Goal: Find specific page/section: Find specific page/section

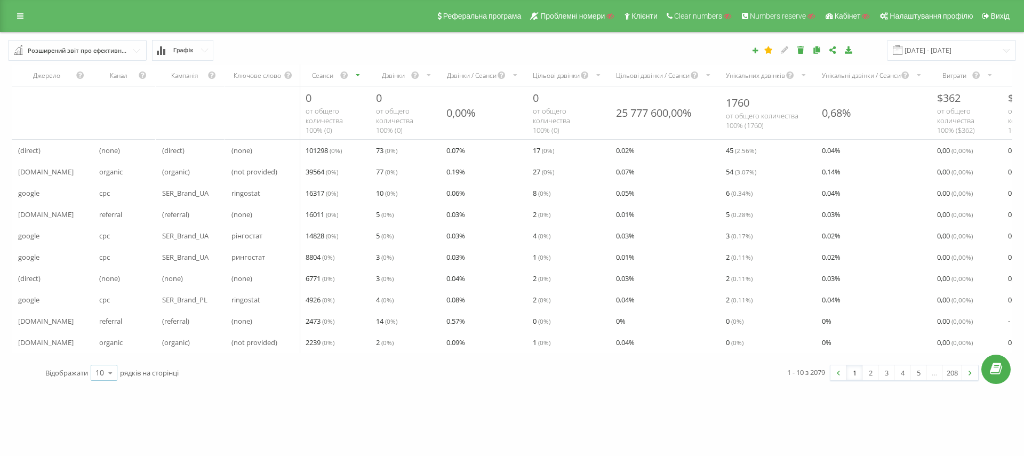
click at [101, 378] on div "10" at bounding box center [99, 372] width 9 height 11
click at [103, 363] on span "100" at bounding box center [101, 358] width 13 height 10
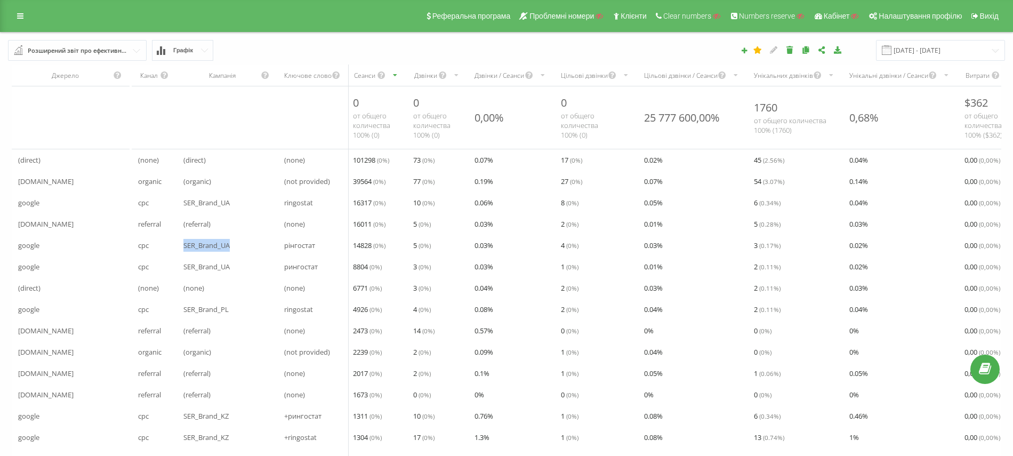
drag, startPoint x: 180, startPoint y: 244, endPoint x: 253, endPoint y: 251, distance: 72.8
click at [253, 251] on div "SER_Brand_UA" at bounding box center [227, 245] width 101 height 21
drag, startPoint x: 323, startPoint y: 243, endPoint x: 282, endPoint y: 245, distance: 41.6
click at [282, 245] on div "рінгостат" at bounding box center [313, 245] width 71 height 21
click at [335, 249] on div "рінгостат" at bounding box center [313, 245] width 71 height 21
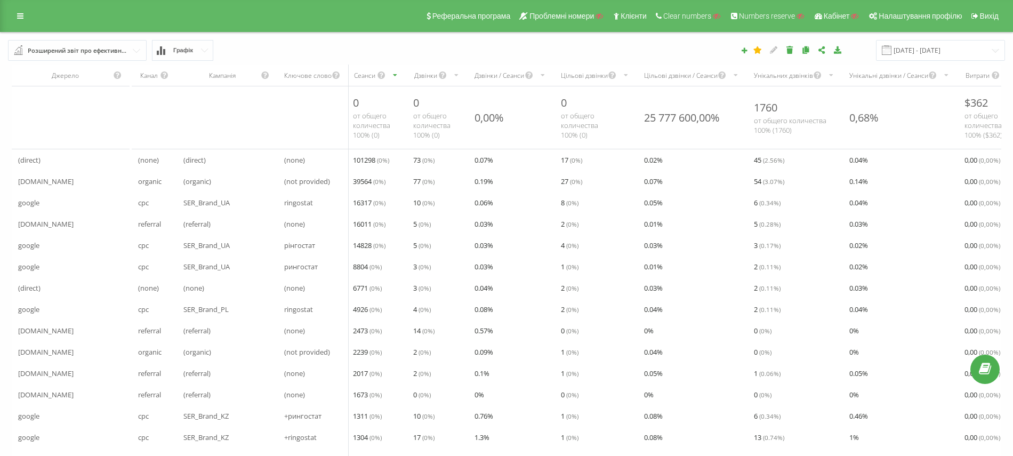
drag, startPoint x: 17, startPoint y: 18, endPoint x: 61, endPoint y: 98, distance: 91.2
click at [17, 18] on icon at bounding box center [20, 15] width 6 height 7
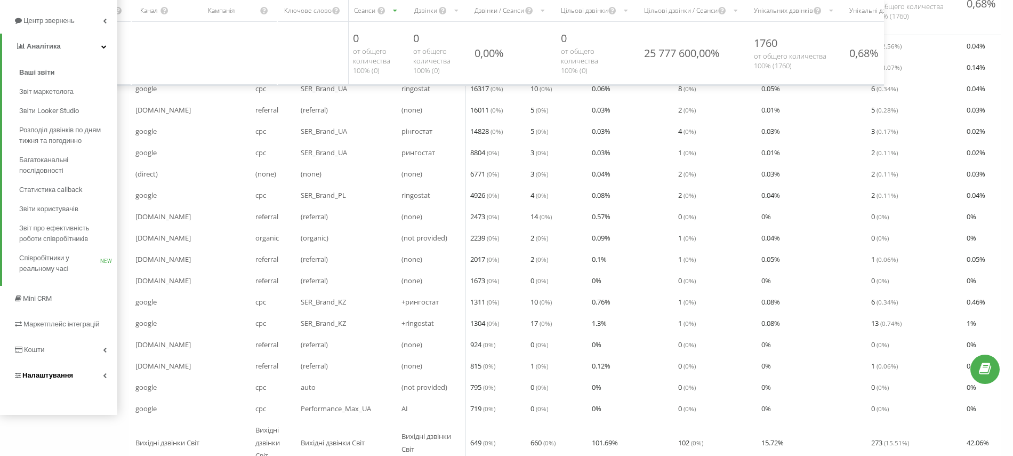
scroll to position [142, 0]
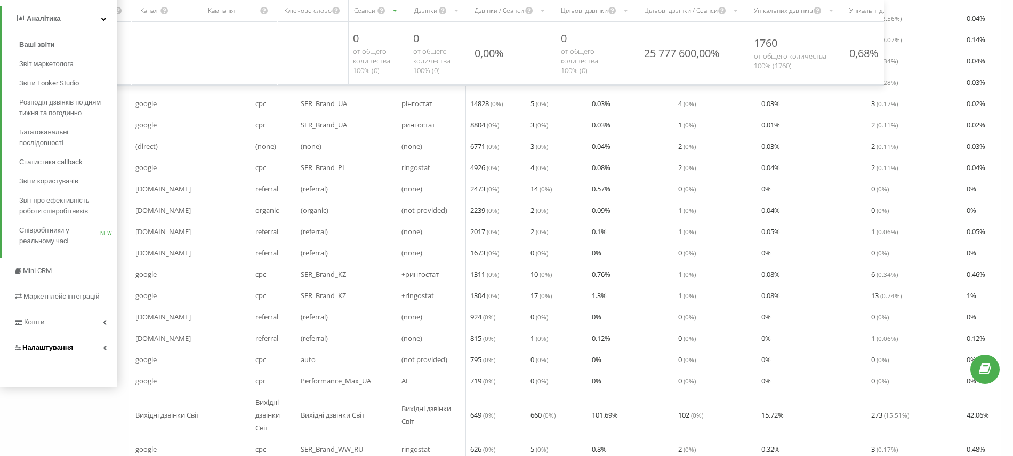
click at [68, 354] on link "Налаштування" at bounding box center [58, 348] width 117 height 26
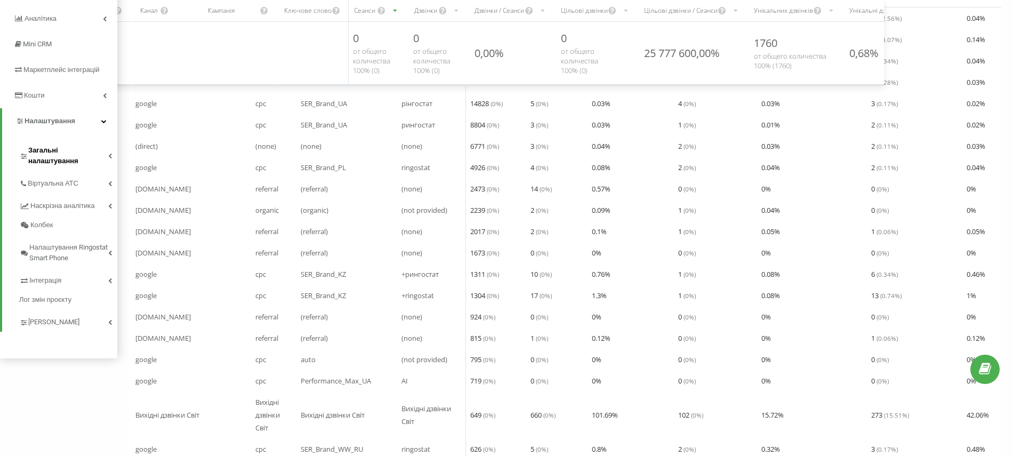
click at [69, 153] on span "Загальні налаштування" at bounding box center [68, 155] width 80 height 21
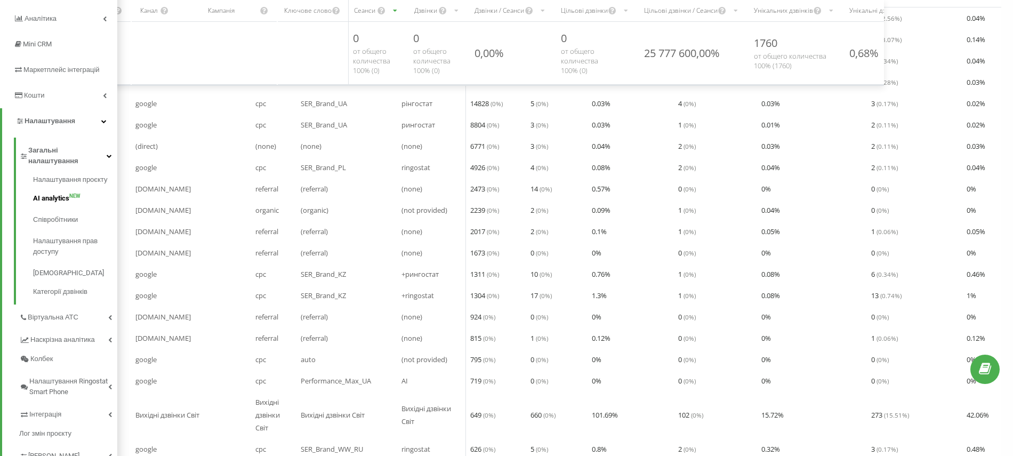
click at [58, 193] on span "AI analytics" at bounding box center [51, 198] width 36 height 11
